Goal: Information Seeking & Learning: Learn about a topic

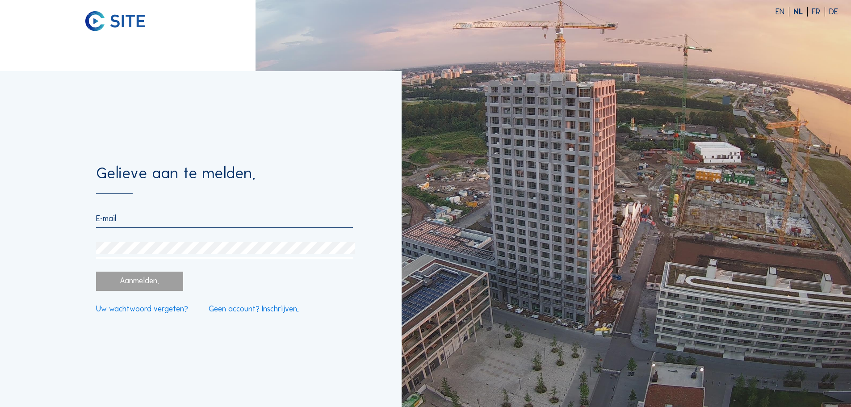
type input "[EMAIL_ADDRESS][DOMAIN_NAME]"
click at [145, 281] on div "Aanmelden." at bounding box center [139, 281] width 87 height 19
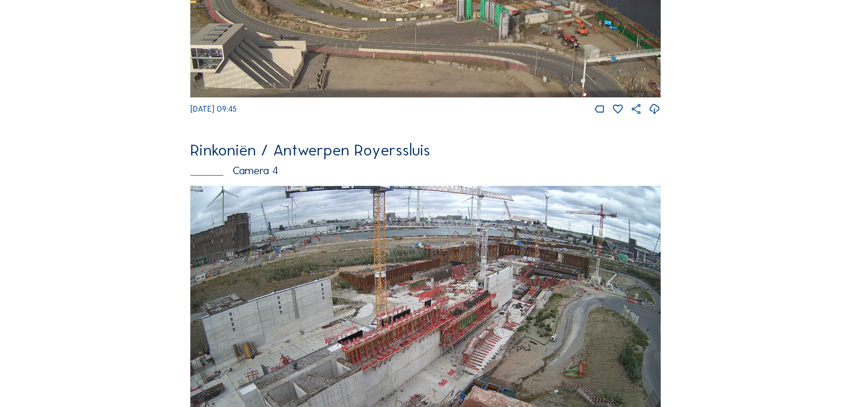
scroll to position [1563, 0]
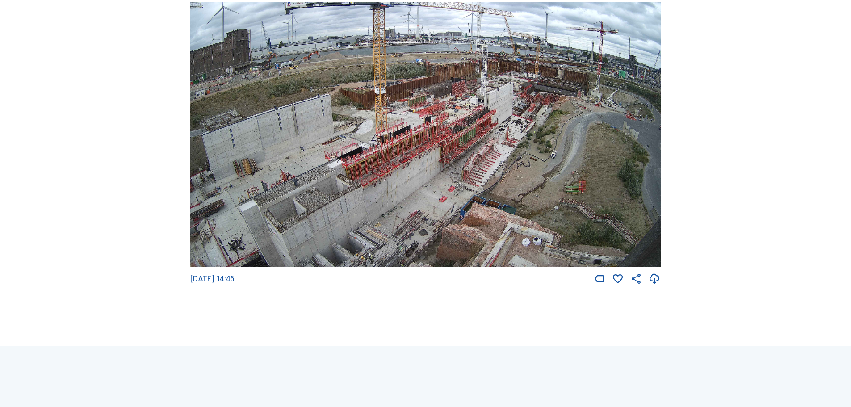
click at [416, 189] on img at bounding box center [425, 134] width 470 height 265
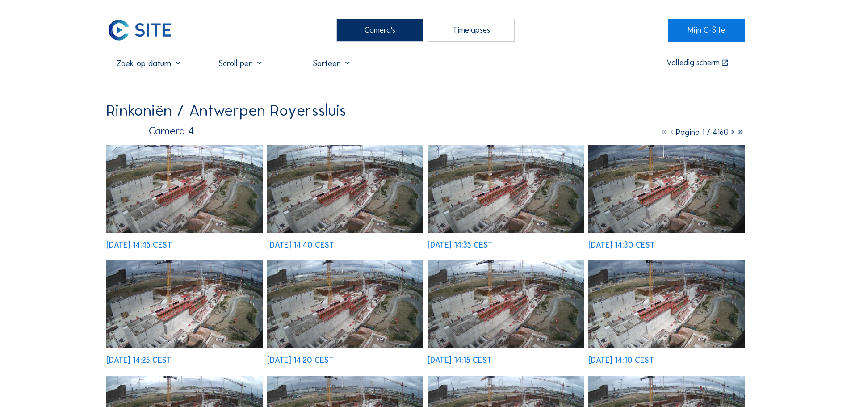
click at [121, 191] on img at bounding box center [184, 189] width 156 height 88
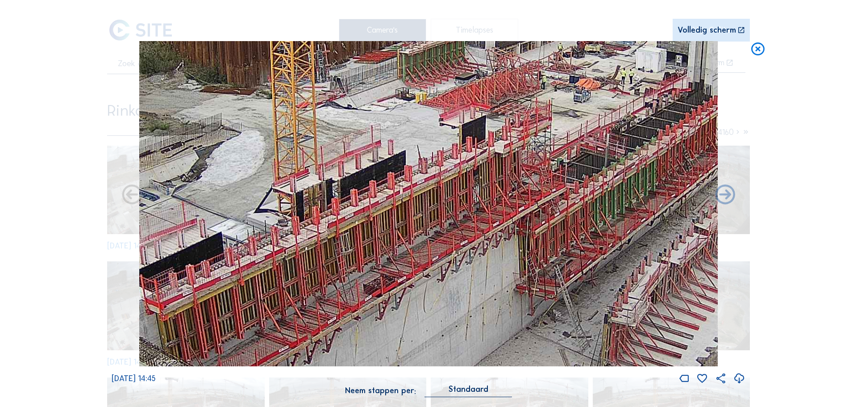
drag, startPoint x: 441, startPoint y: 218, endPoint x: 386, endPoint y: 285, distance: 86.9
click at [386, 285] on img at bounding box center [428, 204] width 579 height 326
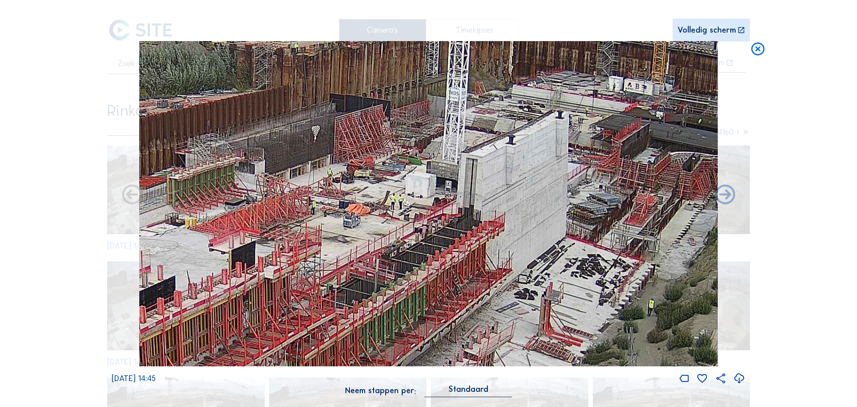
drag, startPoint x: 363, startPoint y: 153, endPoint x: 188, endPoint y: 211, distance: 184.4
click at [188, 211] on img at bounding box center [428, 204] width 579 height 326
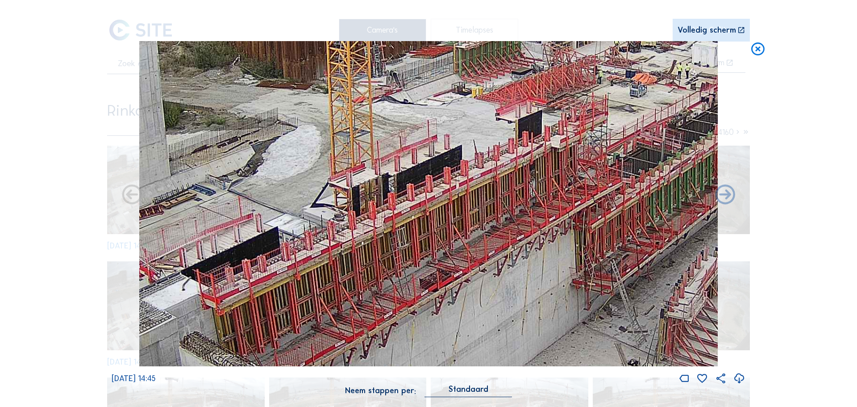
drag, startPoint x: 379, startPoint y: 225, endPoint x: 687, endPoint y: 97, distance: 333.1
click at [687, 97] on img at bounding box center [428, 204] width 579 height 326
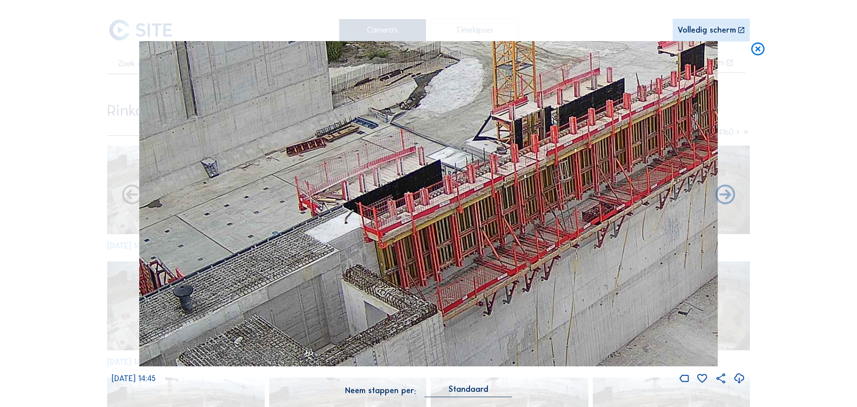
drag, startPoint x: 522, startPoint y: 213, endPoint x: 685, endPoint y: 146, distance: 175.4
click at [685, 146] on img at bounding box center [428, 204] width 579 height 326
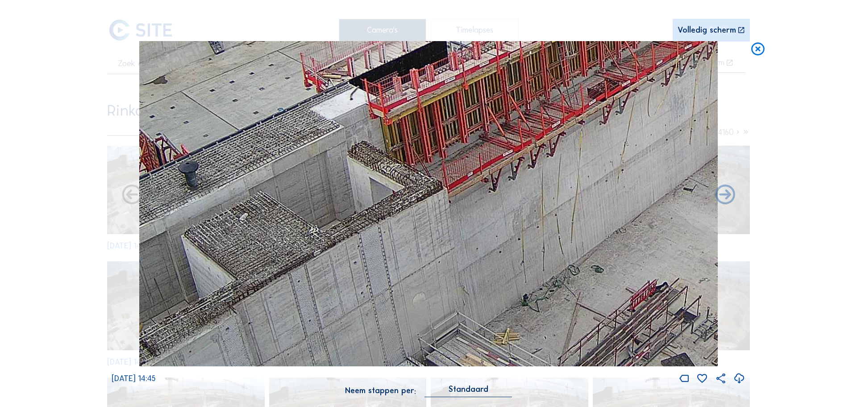
drag, startPoint x: 476, startPoint y: 185, endPoint x: 481, endPoint y: 19, distance: 166.6
click at [481, 19] on div "Scroll om door de tijd te reizen | Druk op de 'Alt'-knop + scroll om te Zoomen …" at bounding box center [429, 203] width 634 height 406
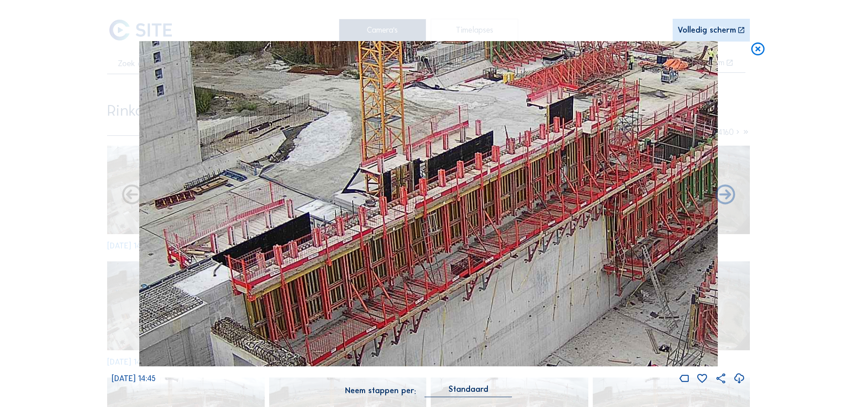
drag, startPoint x: 472, startPoint y: 153, endPoint x: 337, endPoint y: 368, distance: 253.6
click at [337, 368] on div "[DATE] 14:45" at bounding box center [429, 213] width 634 height 344
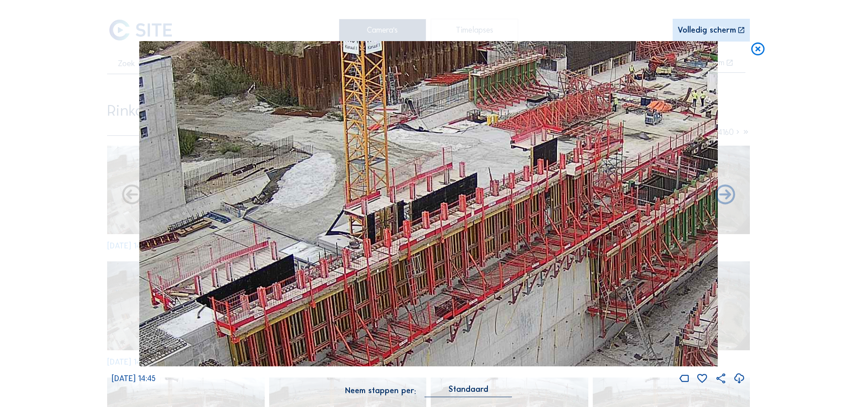
drag, startPoint x: 521, startPoint y: 156, endPoint x: 505, endPoint y: 198, distance: 44.4
click at [505, 198] on img at bounding box center [428, 204] width 579 height 326
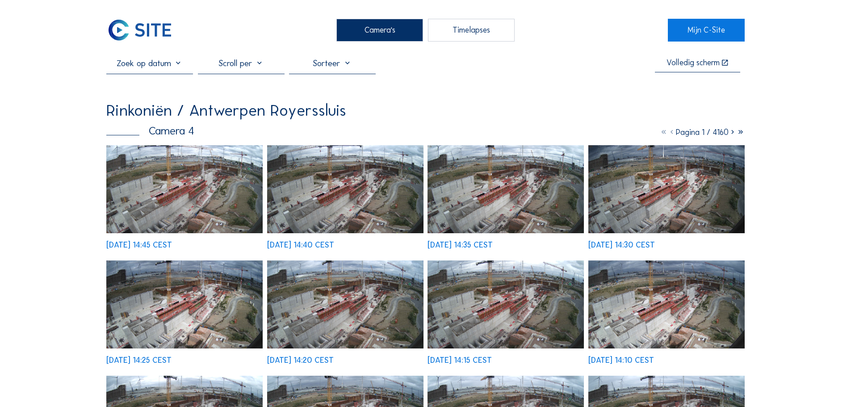
click at [382, 23] on div "Camera's" at bounding box center [379, 30] width 87 height 22
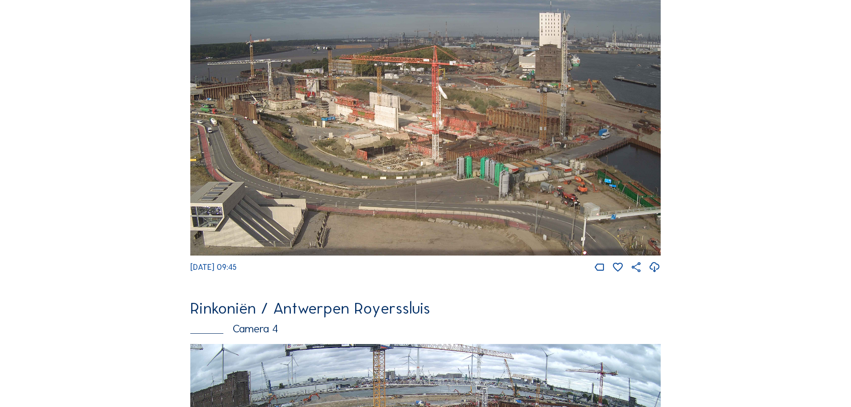
scroll to position [1206, 0]
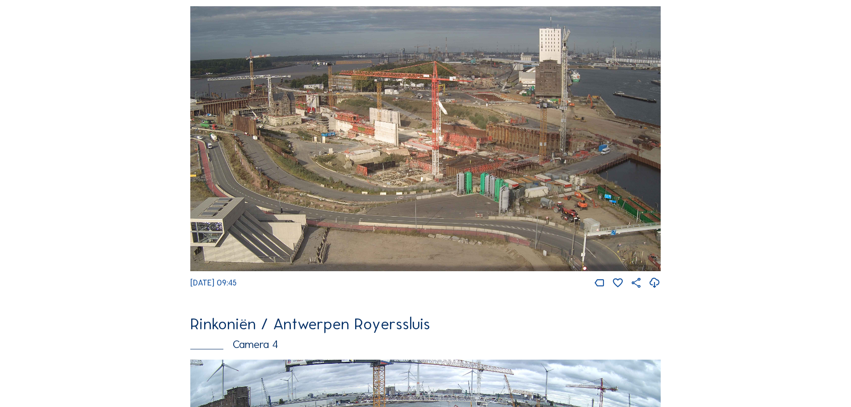
click at [388, 153] on img at bounding box center [425, 138] width 470 height 265
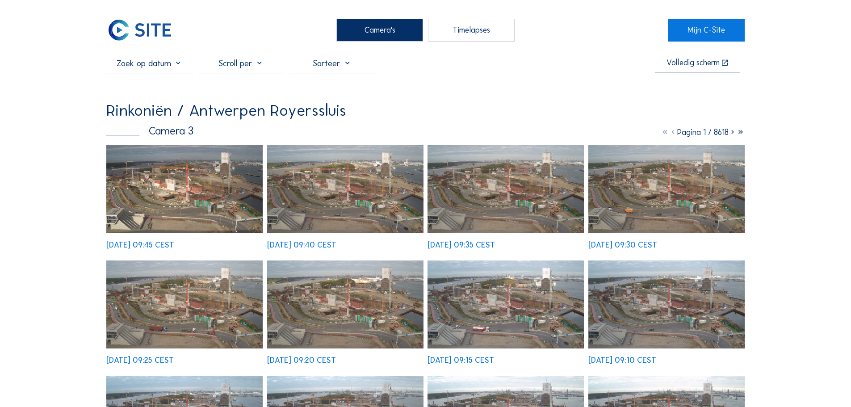
click at [177, 187] on img at bounding box center [184, 189] width 156 height 88
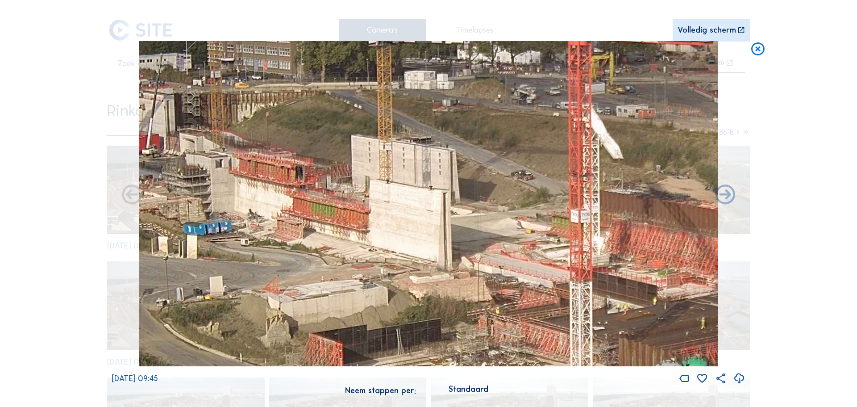
drag, startPoint x: 434, startPoint y: 232, endPoint x: 376, endPoint y: 195, distance: 68.3
click at [376, 195] on img at bounding box center [428, 204] width 579 height 326
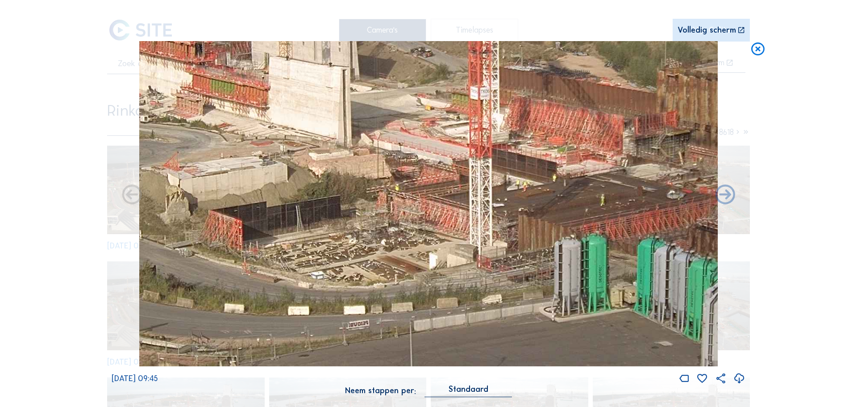
drag, startPoint x: 394, startPoint y: 152, endPoint x: 335, endPoint y: 80, distance: 93.0
click at [335, 80] on img at bounding box center [428, 204] width 579 height 326
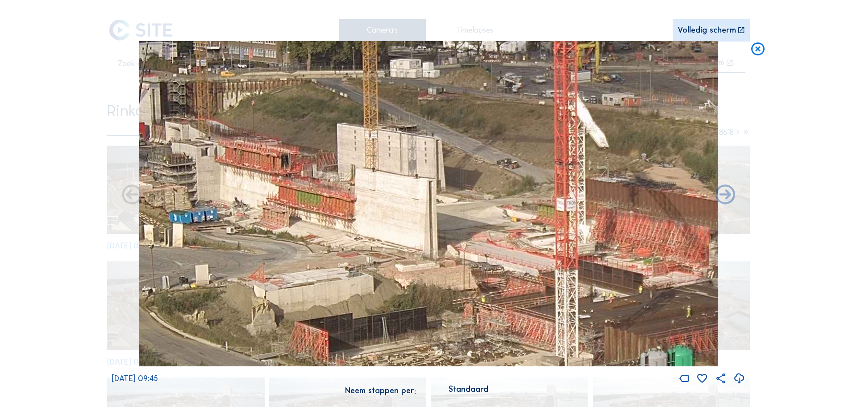
drag, startPoint x: 336, startPoint y: 125, endPoint x: 420, endPoint y: 241, distance: 143.2
click at [422, 239] on img at bounding box center [428, 204] width 579 height 326
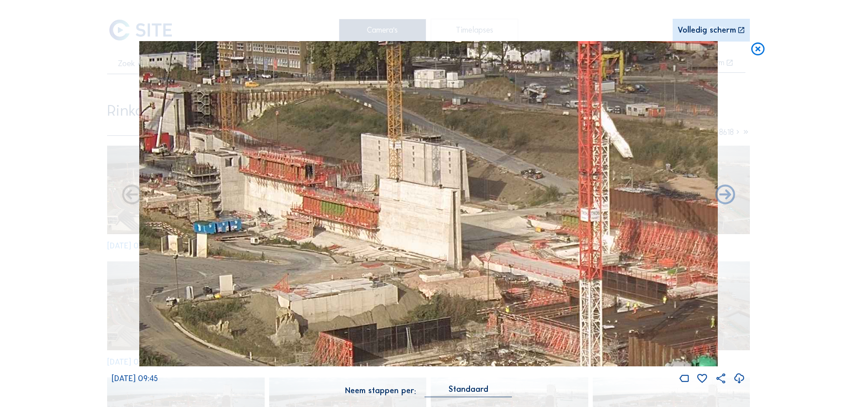
drag, startPoint x: 332, startPoint y: 172, endPoint x: 355, endPoint y: 180, distance: 24.9
click at [355, 180] on img at bounding box center [428, 204] width 579 height 326
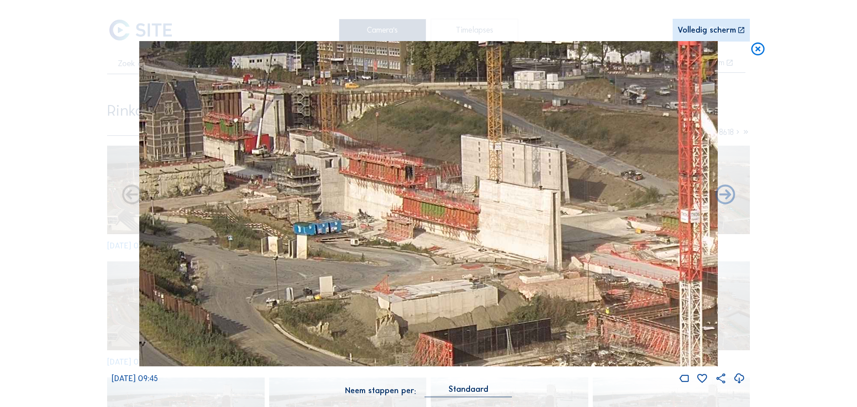
drag, startPoint x: 443, startPoint y: 155, endPoint x: 558, endPoint y: 157, distance: 115.2
click at [558, 157] on img at bounding box center [428, 204] width 579 height 326
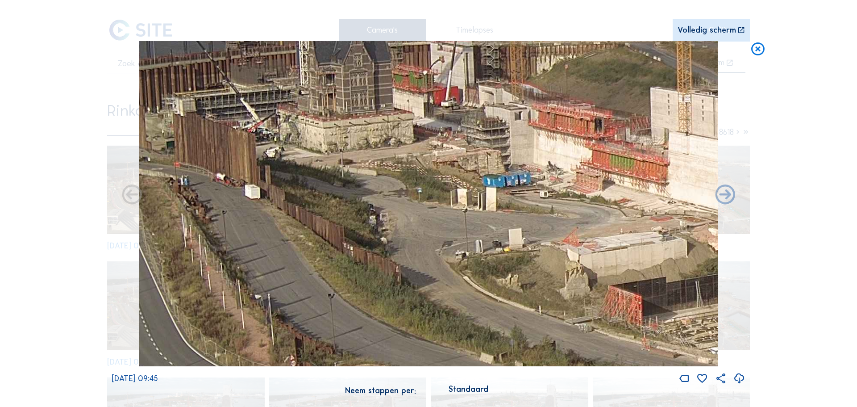
drag, startPoint x: 542, startPoint y: 184, endPoint x: 736, endPoint y: 132, distance: 201.2
click at [736, 132] on div "[DATE] 09:45" at bounding box center [429, 213] width 634 height 344
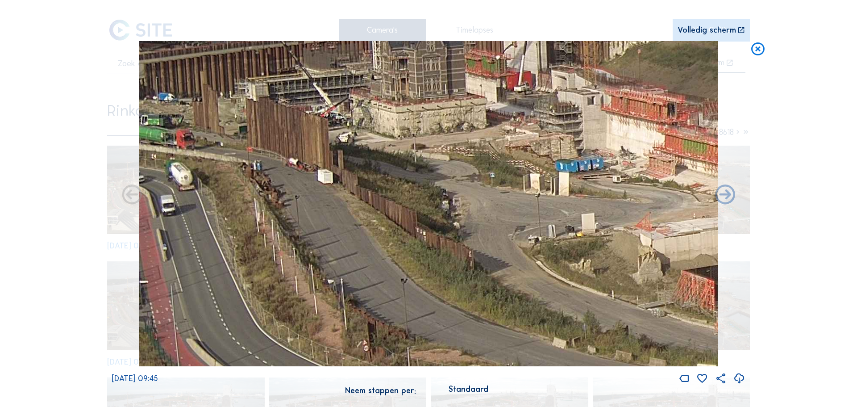
drag, startPoint x: 530, startPoint y: 184, endPoint x: 597, endPoint y: 173, distance: 68.7
click at [597, 173] on img at bounding box center [428, 204] width 579 height 326
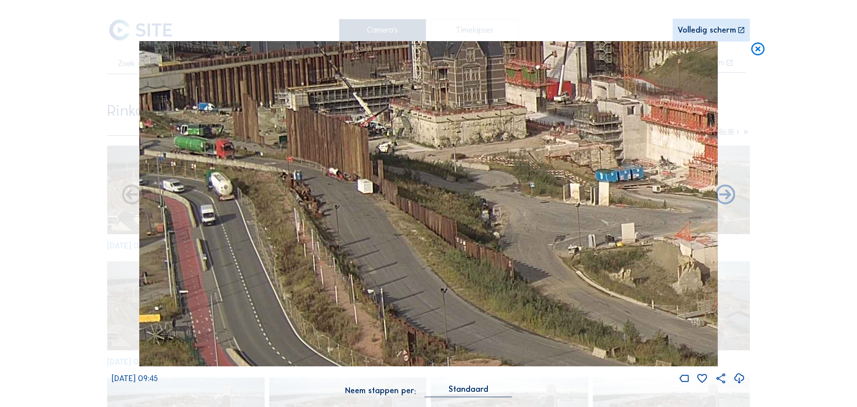
drag, startPoint x: 599, startPoint y: 192, endPoint x: 622, endPoint y: 197, distance: 23.4
click at [622, 197] on img at bounding box center [428, 204] width 579 height 326
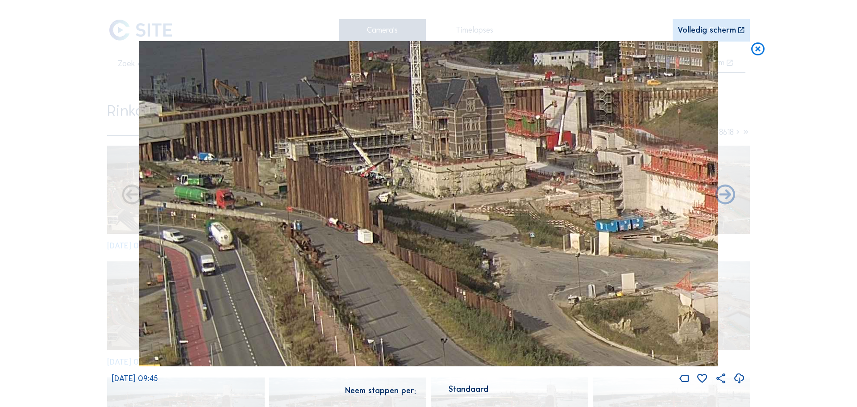
click at [546, 228] on img at bounding box center [428, 204] width 579 height 326
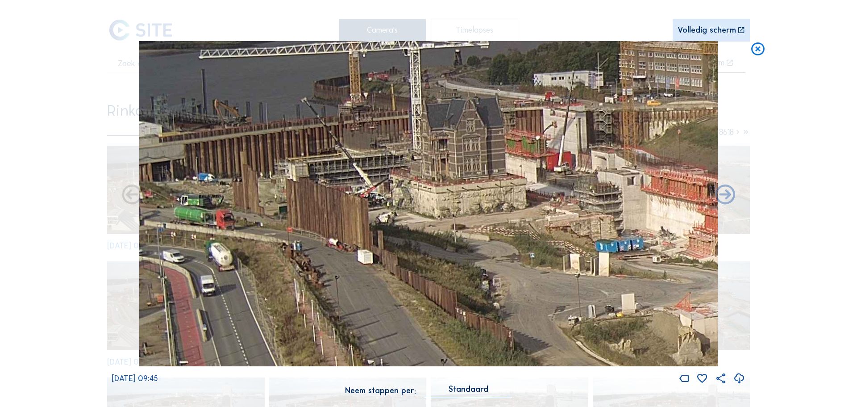
drag, startPoint x: 188, startPoint y: 158, endPoint x: 345, endPoint y: 177, distance: 157.4
click at [345, 178] on img at bounding box center [428, 204] width 579 height 326
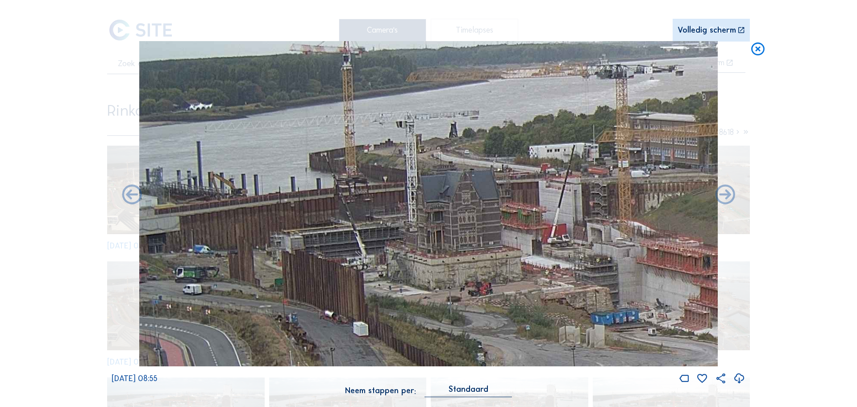
drag, startPoint x: 400, startPoint y: 112, endPoint x: 396, endPoint y: 201, distance: 89.0
click at [396, 201] on img at bounding box center [428, 204] width 579 height 326
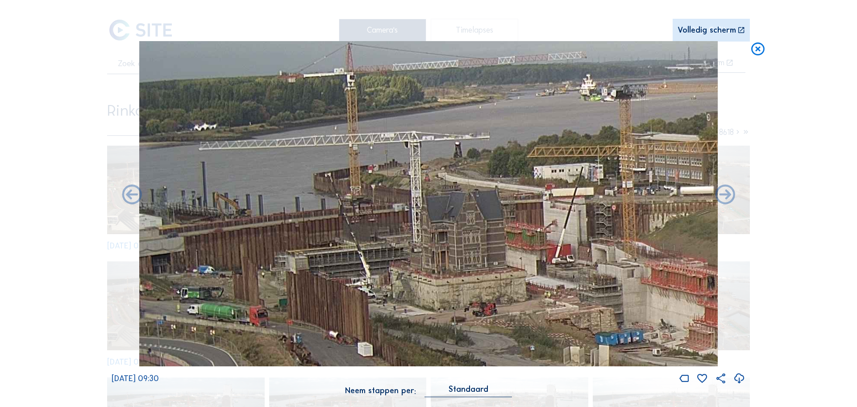
drag, startPoint x: 333, startPoint y: 157, endPoint x: 482, endPoint y: 161, distance: 149.2
click at [482, 161] on img at bounding box center [428, 204] width 579 height 326
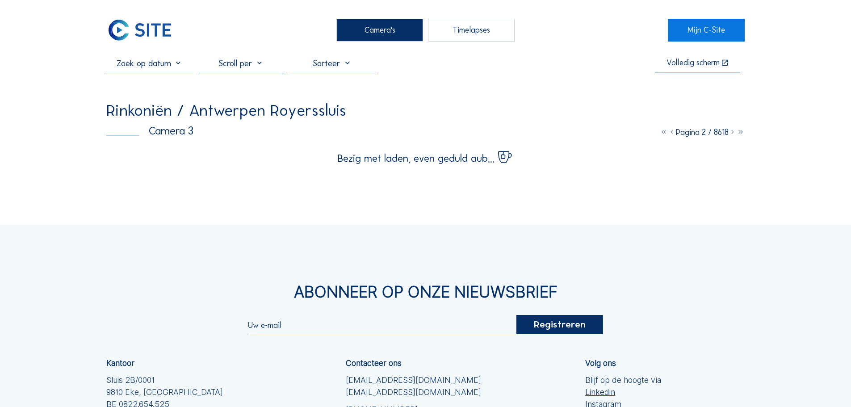
click at [377, 23] on div "Camera's" at bounding box center [379, 30] width 87 height 22
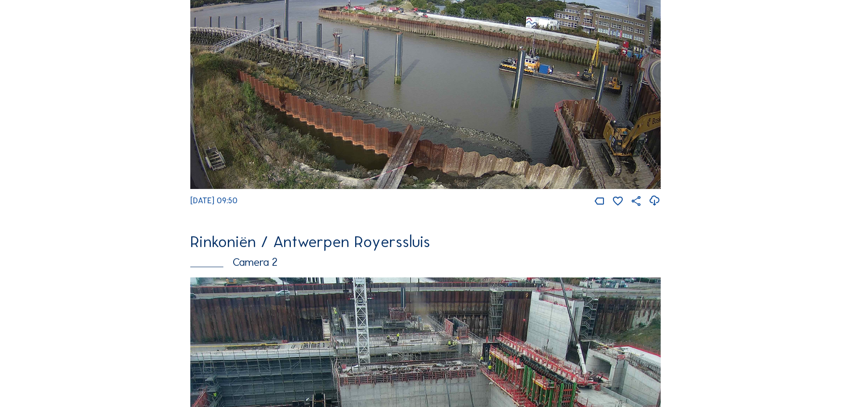
scroll to position [143, 0]
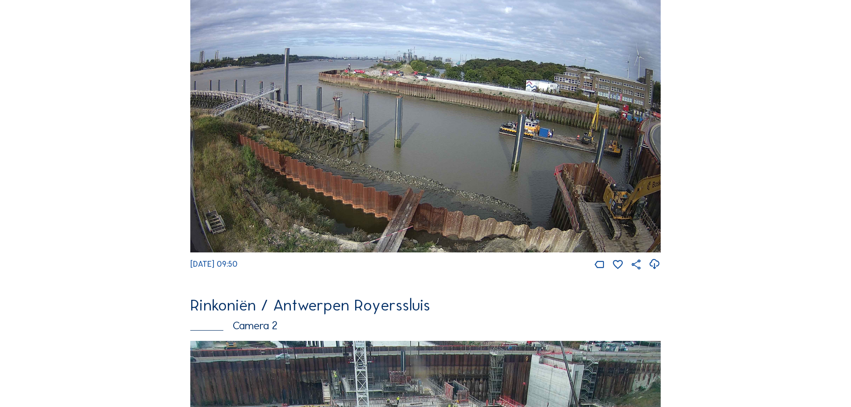
click at [398, 120] on img at bounding box center [425, 119] width 470 height 266
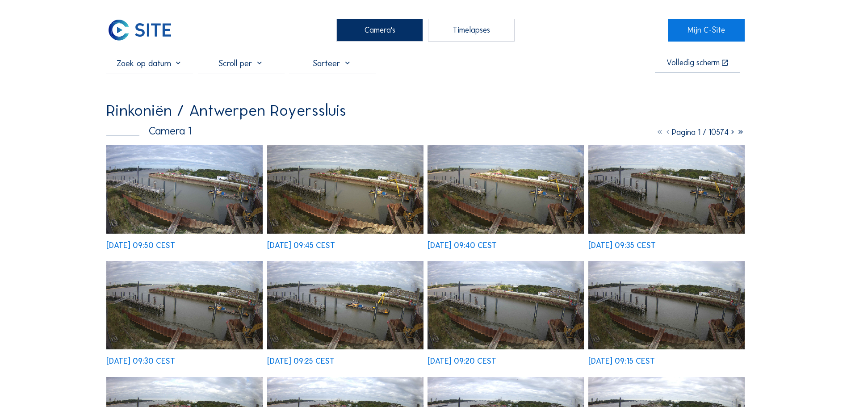
click at [150, 187] on img at bounding box center [184, 189] width 156 height 88
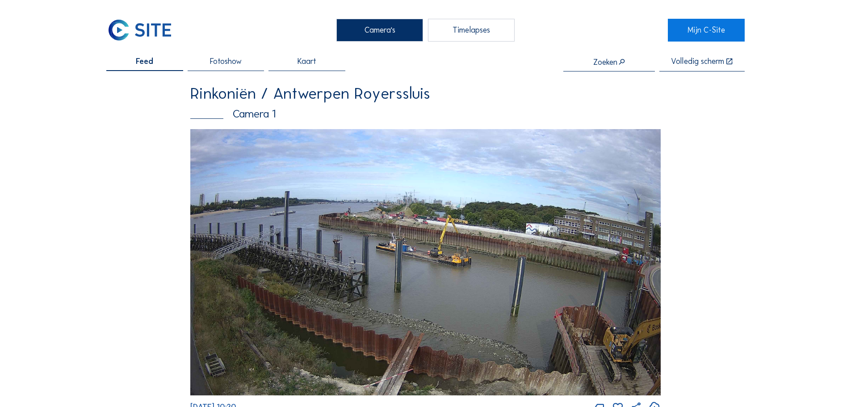
click at [380, 253] on img at bounding box center [425, 262] width 470 height 266
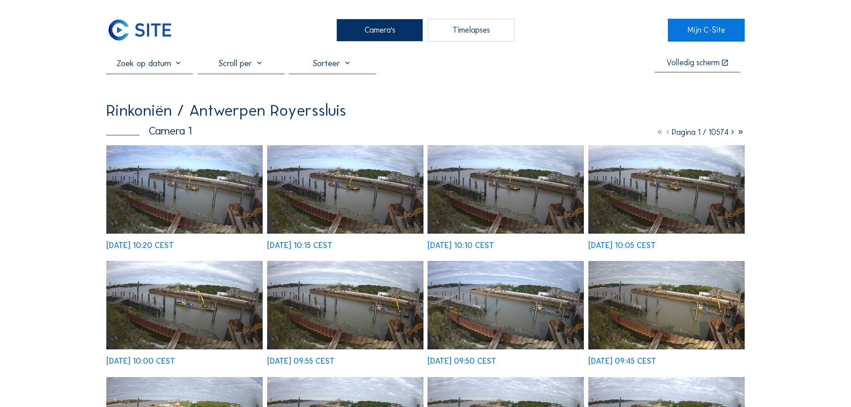
click at [197, 198] on img at bounding box center [184, 189] width 156 height 88
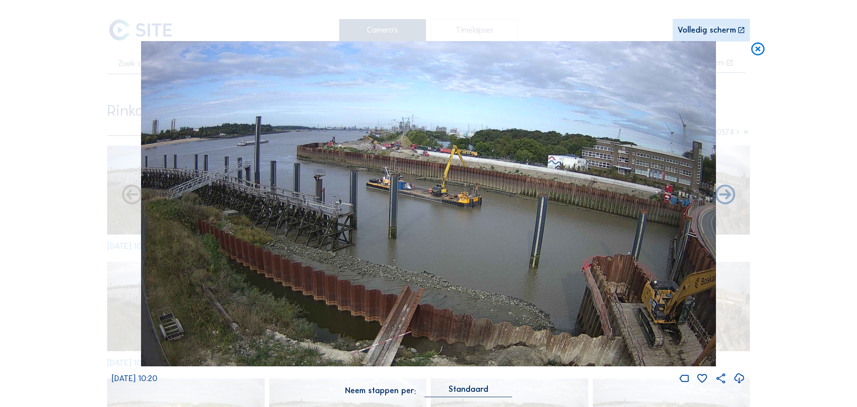
click at [427, 175] on img at bounding box center [429, 204] width 576 height 326
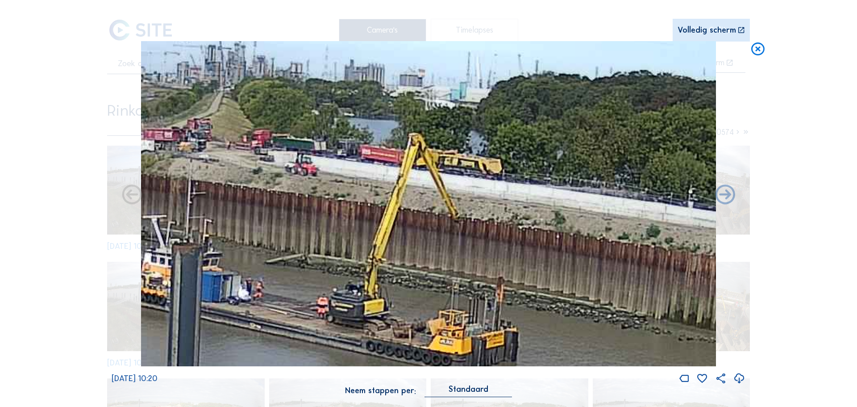
drag, startPoint x: 459, startPoint y: 175, endPoint x: 405, endPoint y: 293, distance: 130.5
click at [405, 293] on img at bounding box center [429, 204] width 576 height 326
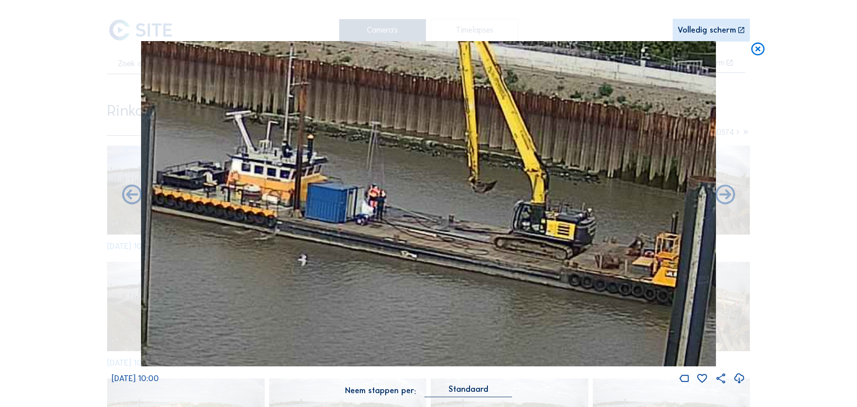
drag, startPoint x: 405, startPoint y: 293, endPoint x: 362, endPoint y: 142, distance: 157.6
click at [362, 142] on img at bounding box center [429, 204] width 576 height 326
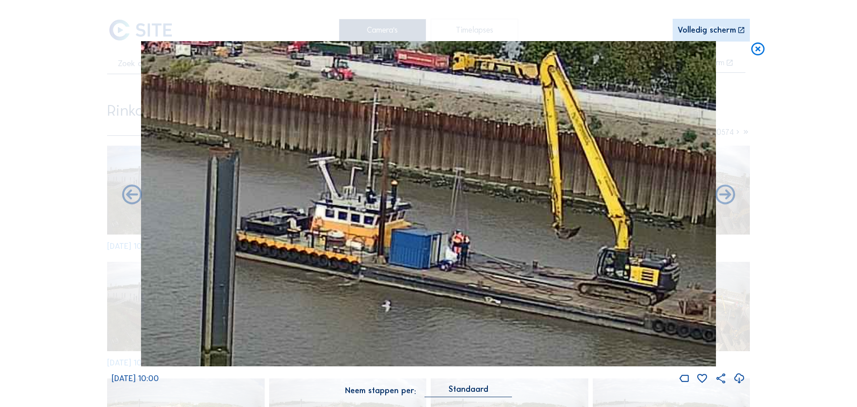
drag, startPoint x: 422, startPoint y: 192, endPoint x: 505, endPoint y: 238, distance: 95.7
click at [505, 238] on img at bounding box center [429, 204] width 576 height 326
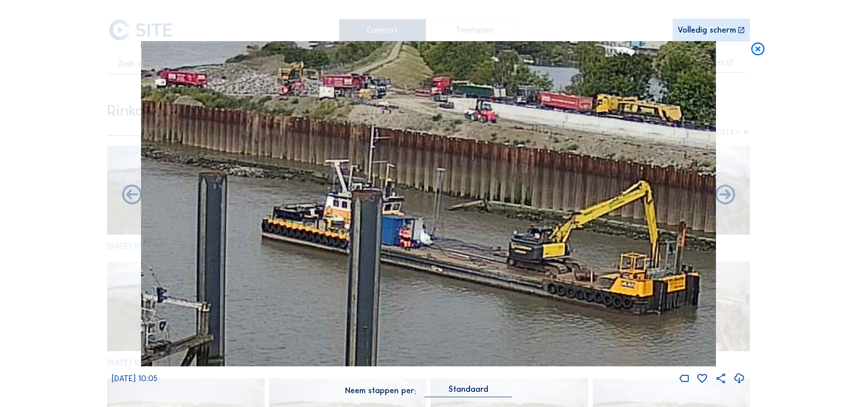
drag, startPoint x: 505, startPoint y: 238, endPoint x: 714, endPoint y: 293, distance: 215.9
click at [714, 293] on img at bounding box center [429, 204] width 576 height 326
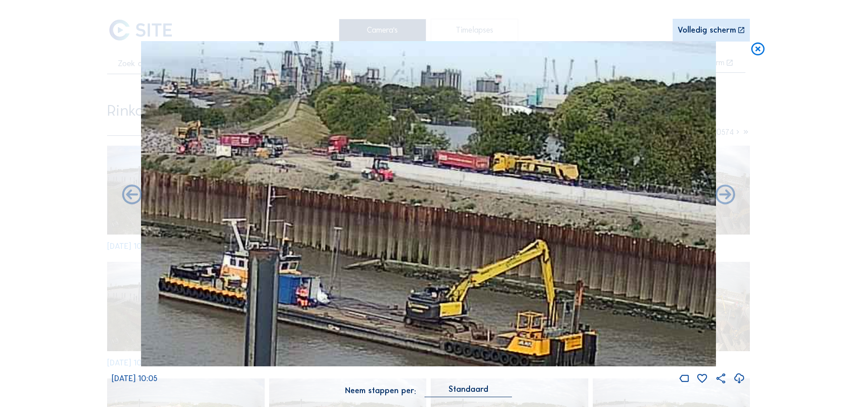
drag, startPoint x: 573, startPoint y: 280, endPoint x: 479, endPoint y: 320, distance: 103.0
click at [479, 320] on img at bounding box center [429, 204] width 576 height 326
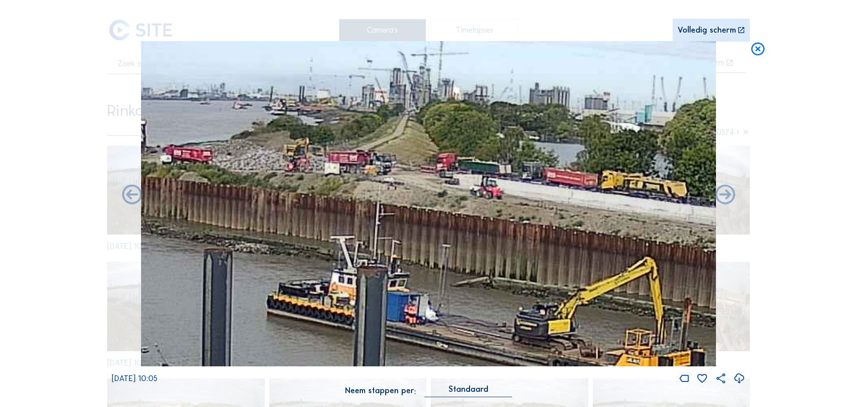
drag, startPoint x: 310, startPoint y: 134, endPoint x: 568, endPoint y: 158, distance: 258.3
click at [568, 158] on img at bounding box center [429, 204] width 576 height 326
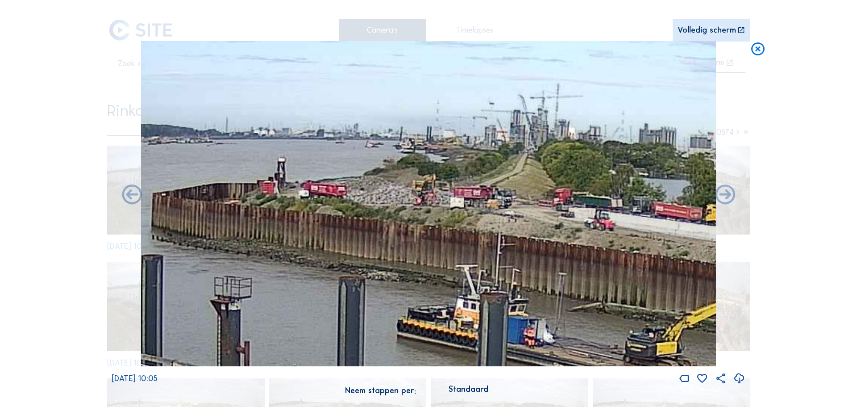
drag, startPoint x: 563, startPoint y: 215, endPoint x: 351, endPoint y: 225, distance: 211.9
click at [351, 225] on img at bounding box center [429, 204] width 576 height 326
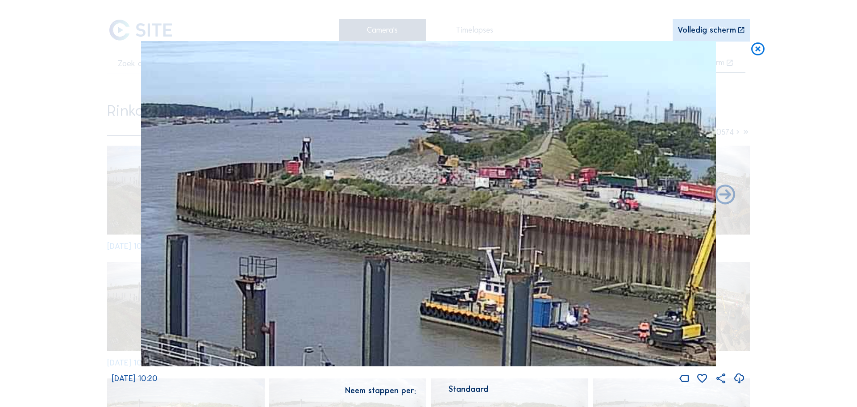
drag, startPoint x: 420, startPoint y: 201, endPoint x: 435, endPoint y: 197, distance: 15.8
click at [435, 197] on img at bounding box center [429, 204] width 576 height 326
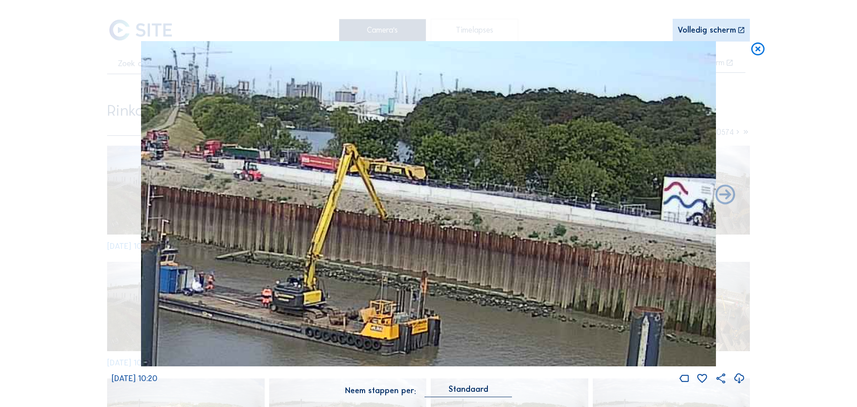
drag, startPoint x: 503, startPoint y: 229, endPoint x: 58, endPoint y: 169, distance: 448.8
click at [58, 169] on div "Scroll om door de tijd te reizen | Druk op de 'Alt'-knop + scroll om te Zoomen …" at bounding box center [428, 203] width 857 height 407
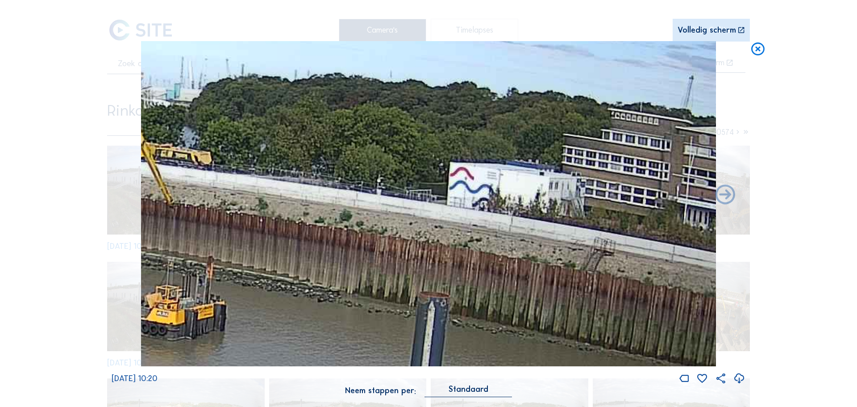
drag, startPoint x: 539, startPoint y: 290, endPoint x: 153, endPoint y: 232, distance: 390.6
click at [153, 232] on img at bounding box center [429, 204] width 576 height 326
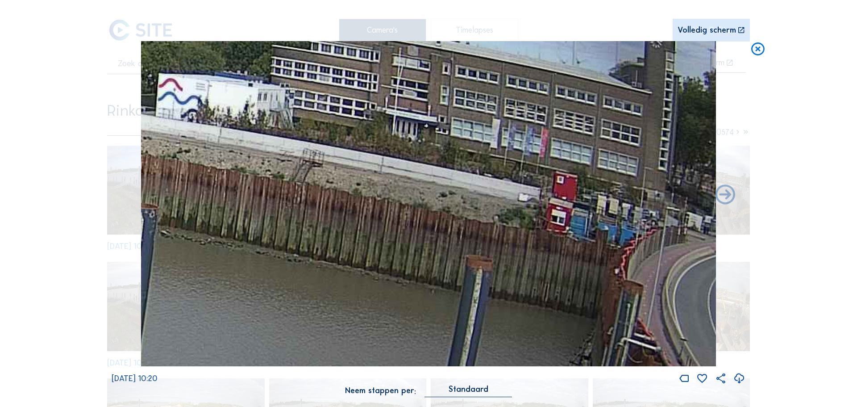
drag, startPoint x: 393, startPoint y: 234, endPoint x: 341, endPoint y: 223, distance: 53.4
click at [341, 223] on img at bounding box center [429, 204] width 576 height 326
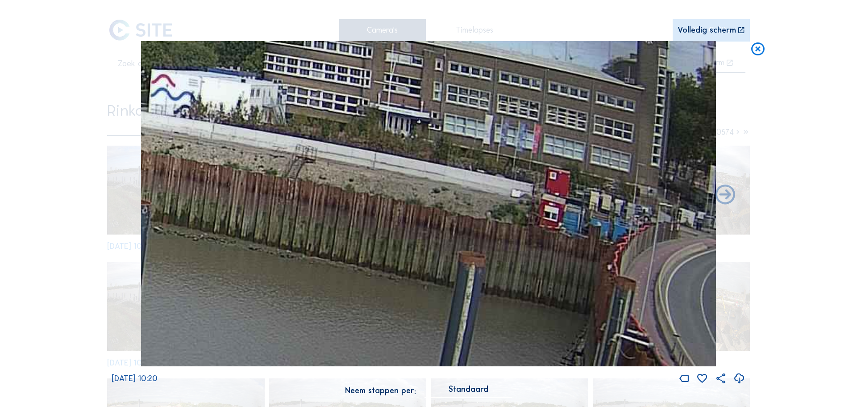
click at [494, 250] on img at bounding box center [429, 204] width 576 height 326
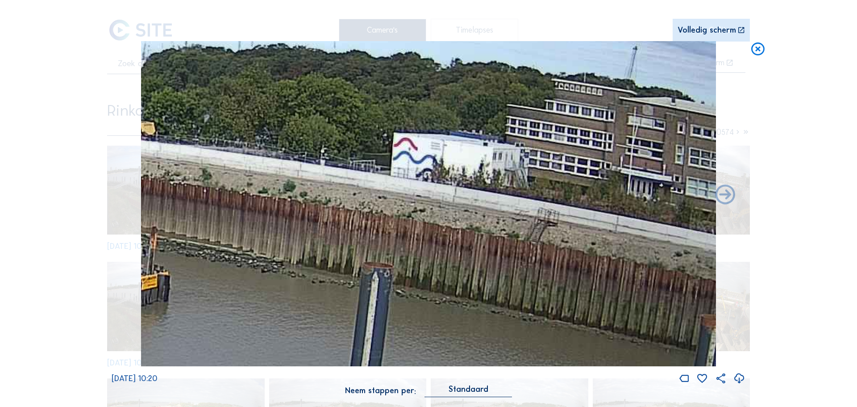
drag, startPoint x: 319, startPoint y: 227, endPoint x: 564, endPoint y: 288, distance: 251.6
click at [564, 288] on img at bounding box center [429, 204] width 576 height 326
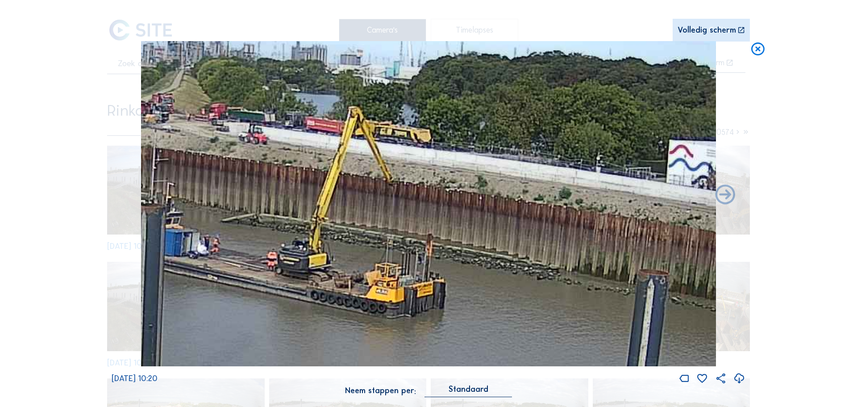
drag, startPoint x: 344, startPoint y: 199, endPoint x: 541, endPoint y: 227, distance: 198.5
click at [541, 227] on img at bounding box center [429, 204] width 576 height 326
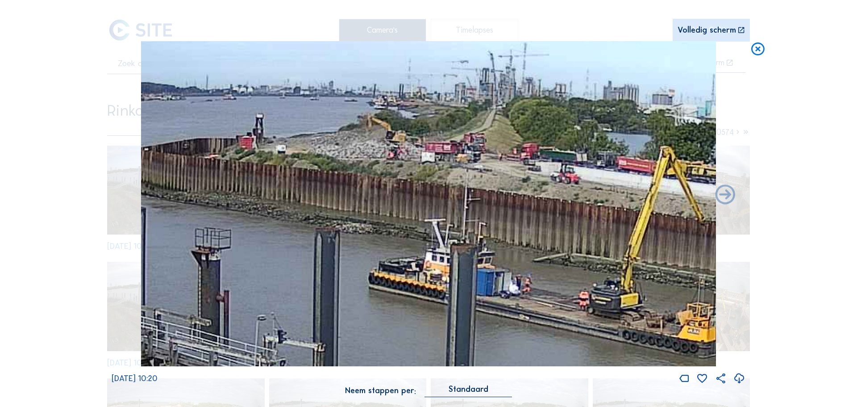
drag, startPoint x: 333, startPoint y: 204, endPoint x: 583, endPoint y: 233, distance: 251.7
click at [583, 233] on img at bounding box center [429, 204] width 576 height 326
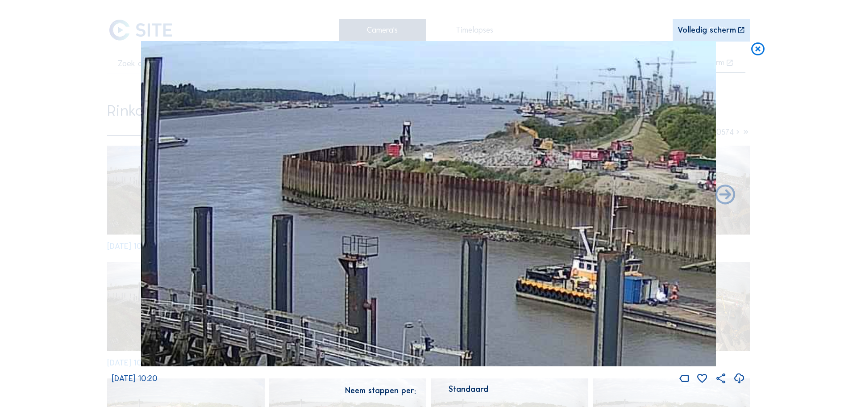
drag, startPoint x: 390, startPoint y: 199, endPoint x: 537, endPoint y: 207, distance: 147.6
click at [537, 207] on img at bounding box center [429, 204] width 576 height 326
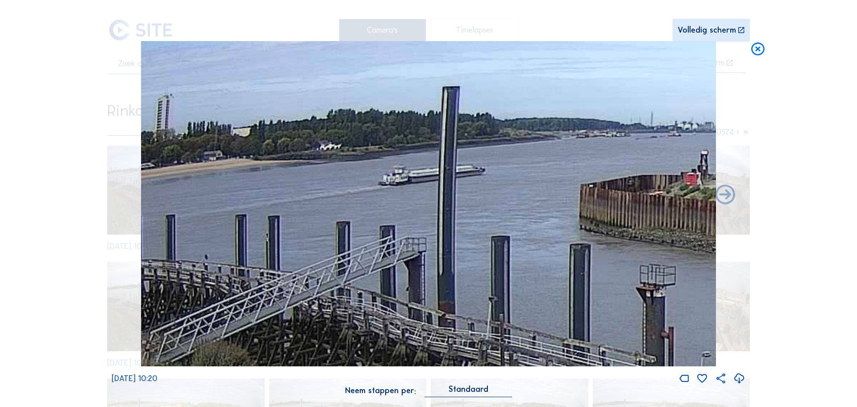
drag, startPoint x: 348, startPoint y: 164, endPoint x: 646, endPoint y: 193, distance: 299.3
click at [646, 193] on img at bounding box center [429, 204] width 576 height 326
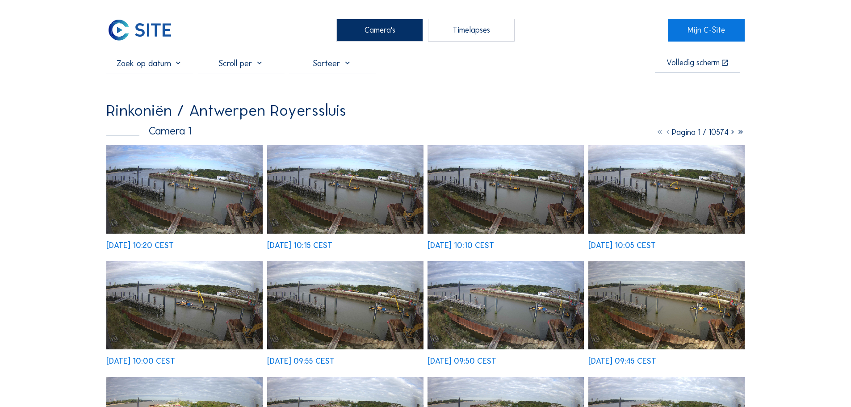
click at [400, 32] on div "Camera's" at bounding box center [379, 30] width 87 height 22
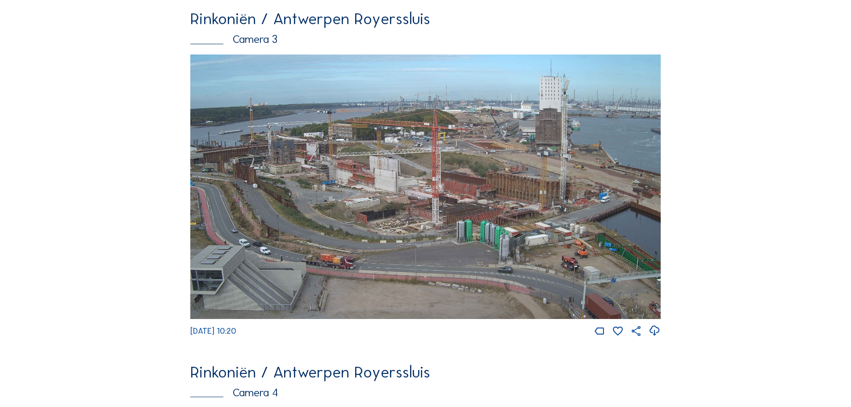
scroll to position [1161, 0]
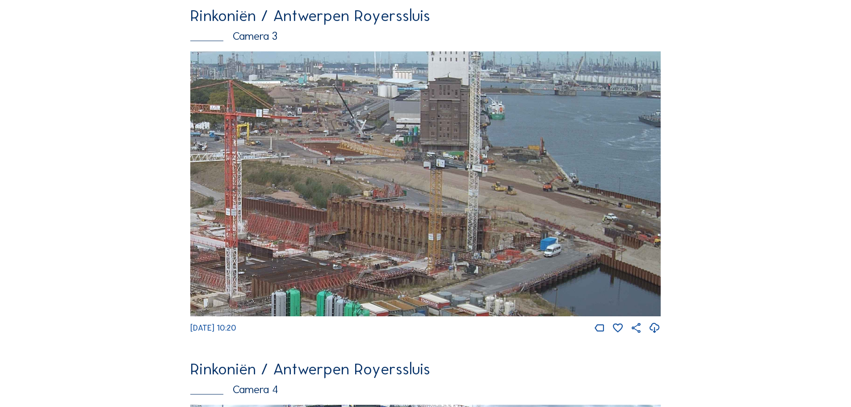
drag, startPoint x: 545, startPoint y: 174, endPoint x: 420, endPoint y: 179, distance: 125.6
click at [420, 179] on img at bounding box center [425, 183] width 470 height 265
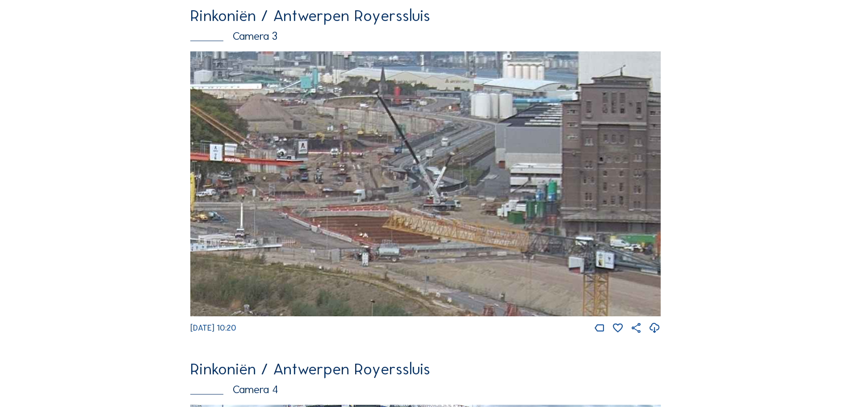
drag, startPoint x: 411, startPoint y: 211, endPoint x: 654, endPoint y: 295, distance: 257.6
click at [654, 295] on img at bounding box center [425, 183] width 470 height 265
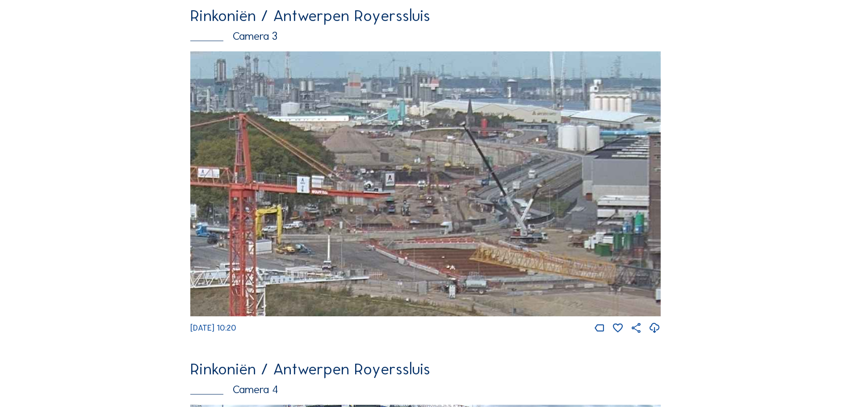
drag, startPoint x: 484, startPoint y: 247, endPoint x: 502, endPoint y: 292, distance: 48.4
click at [502, 292] on img at bounding box center [425, 183] width 470 height 265
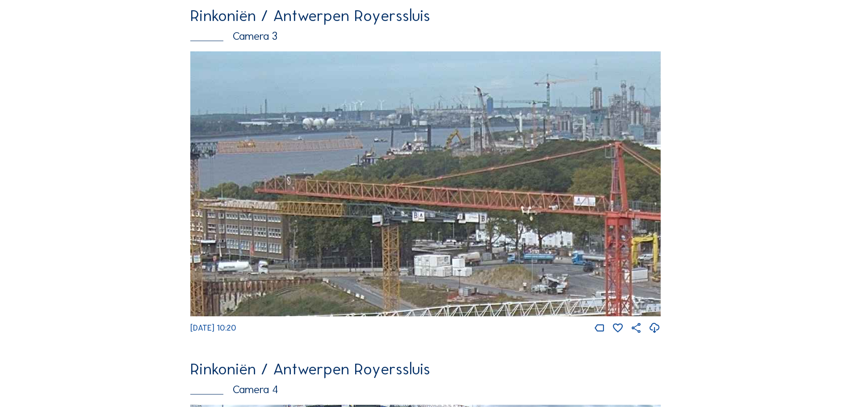
drag, startPoint x: 323, startPoint y: 117, endPoint x: 699, endPoint y: 144, distance: 377.0
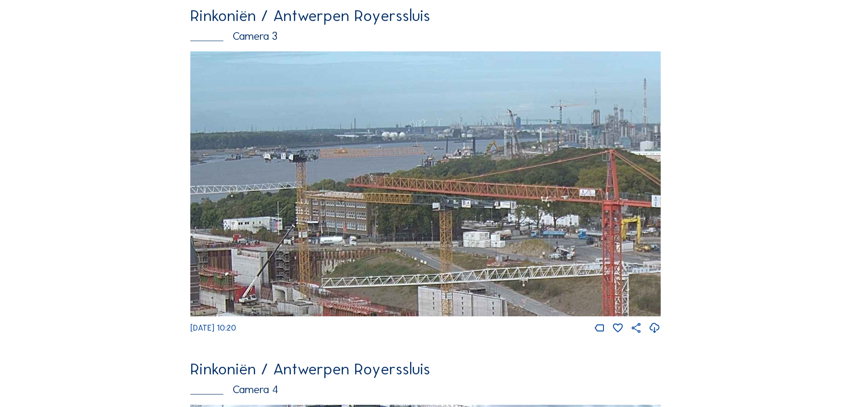
drag, startPoint x: 197, startPoint y: 160, endPoint x: 213, endPoint y: 163, distance: 15.9
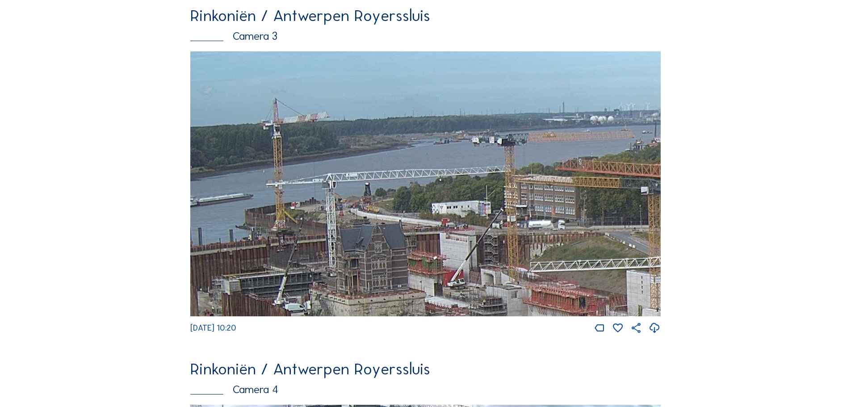
drag, startPoint x: 397, startPoint y: 155, endPoint x: 432, endPoint y: 145, distance: 37.1
click at [432, 145] on img at bounding box center [425, 183] width 470 height 265
